Goal: Transaction & Acquisition: Download file/media

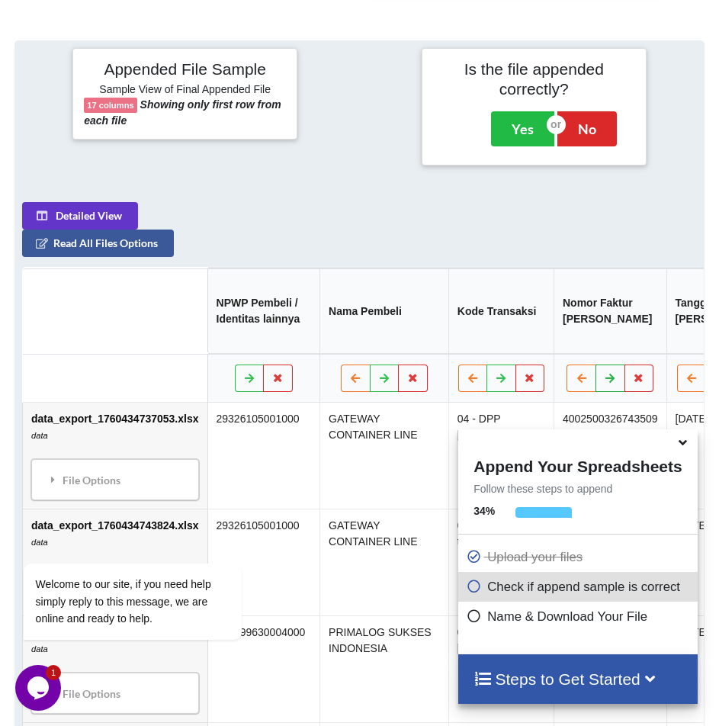
scroll to position [824, 0]
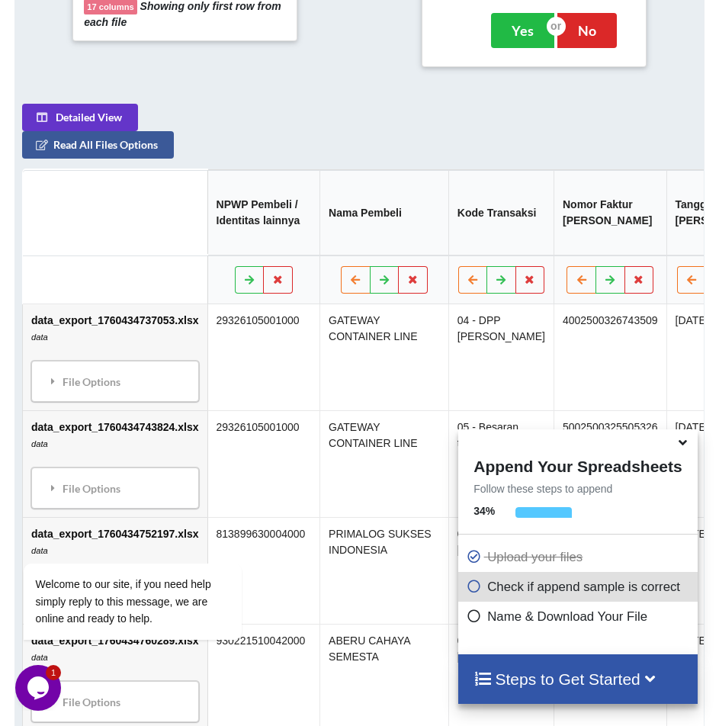
click at [686, 444] on icon at bounding box center [684, 440] width 16 height 14
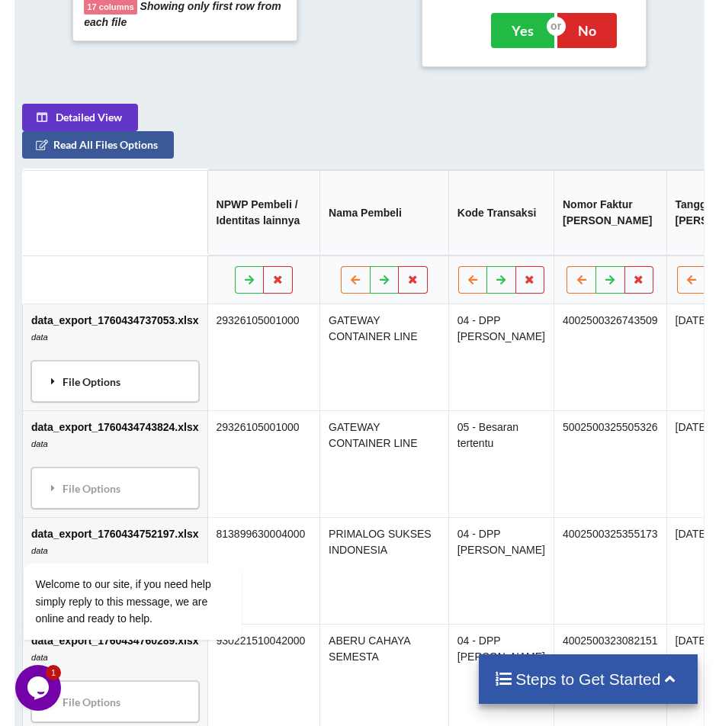
click at [107, 372] on div "File Options" at bounding box center [115, 381] width 159 height 32
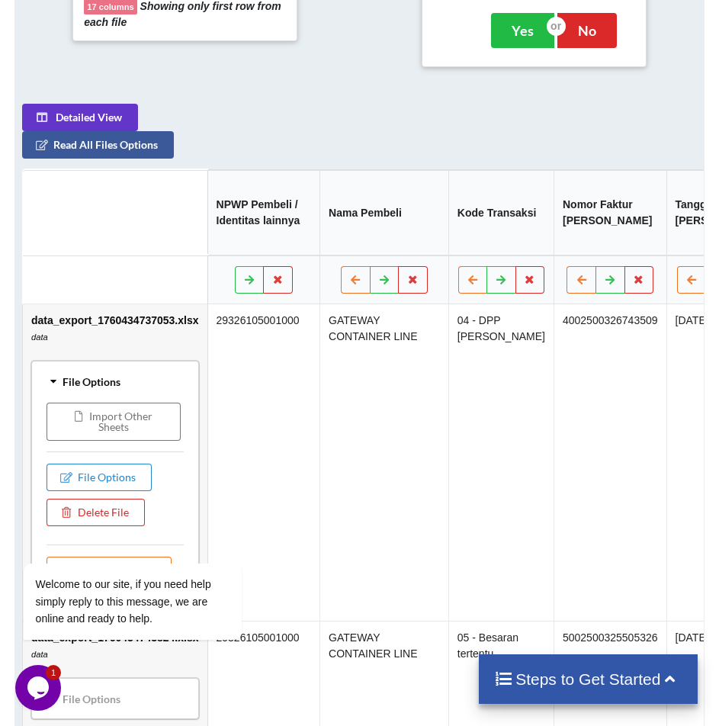
click at [107, 372] on div "File Options" at bounding box center [115, 381] width 159 height 32
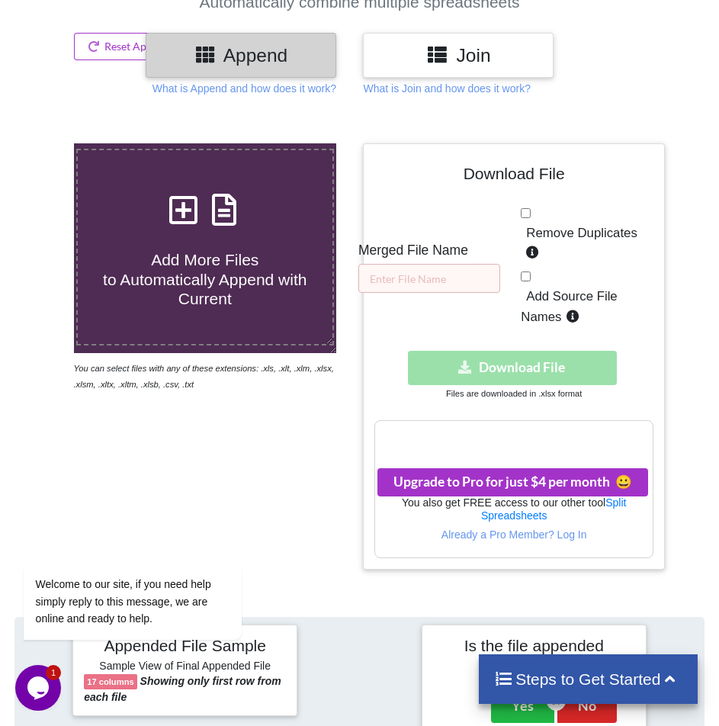
scroll to position [137, 0]
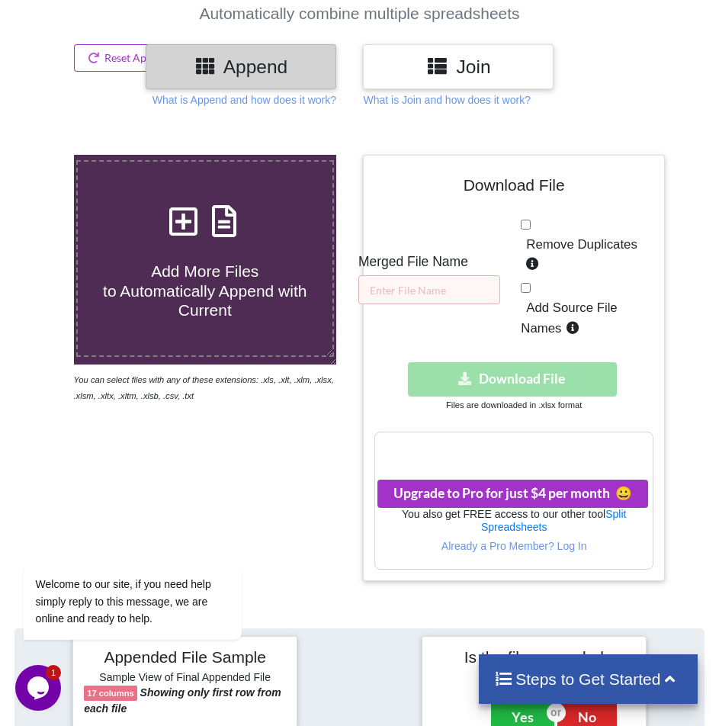
click at [493, 374] on div "Download hidden Download File" at bounding box center [513, 379] width 278 height 34
click at [470, 374] on div "Download hidden Download File" at bounding box center [513, 379] width 278 height 34
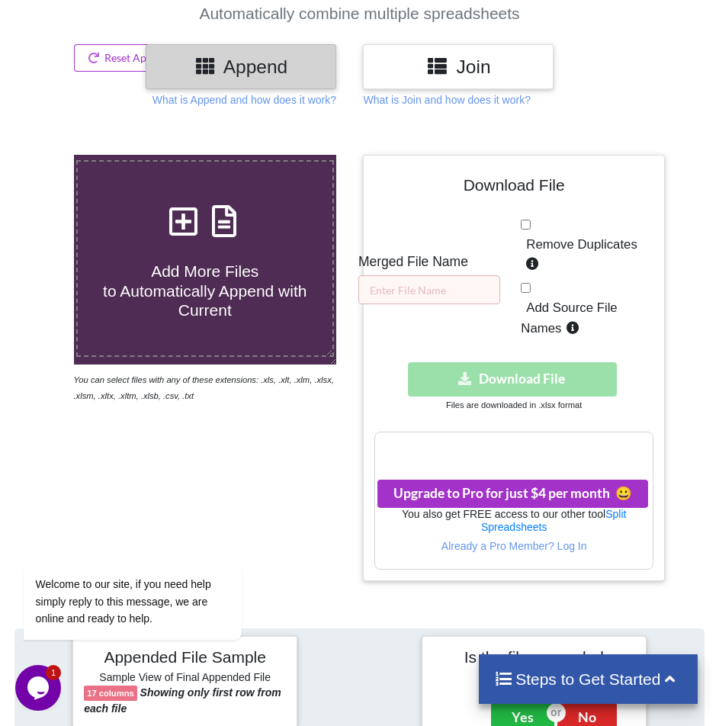
click at [470, 374] on div "Download hidden Download File" at bounding box center [513, 379] width 278 height 34
drag, startPoint x: 191, startPoint y: 374, endPoint x: 216, endPoint y: 377, distance: 24.6
